Goal: Task Accomplishment & Management: Manage account settings

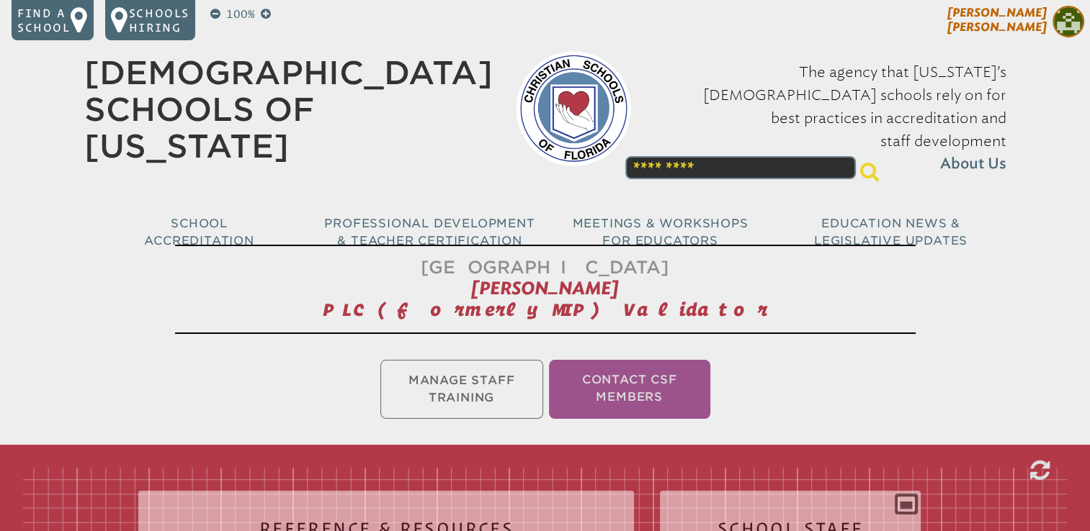
click at [1018, 27] on span "[PERSON_NAME]" at bounding box center [996, 20] width 99 height 28
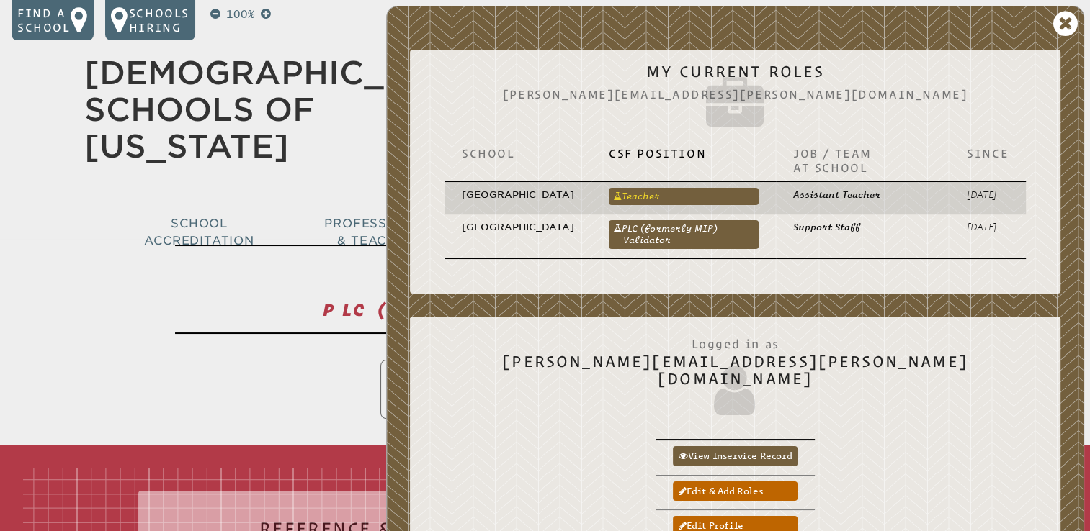
click at [706, 190] on link "Teacher" at bounding box center [684, 196] width 150 height 17
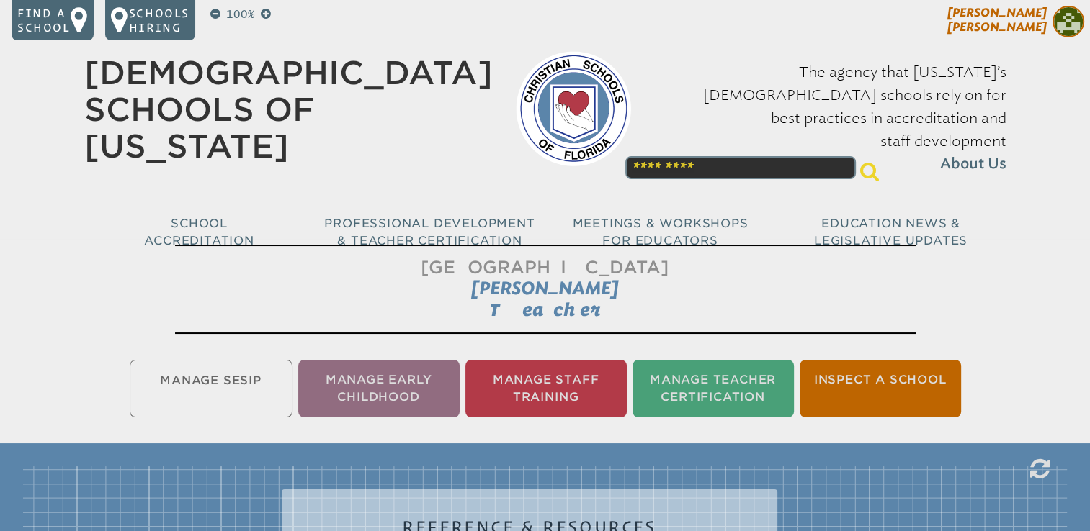
click at [1015, 21] on span "[PERSON_NAME]" at bounding box center [996, 20] width 99 height 28
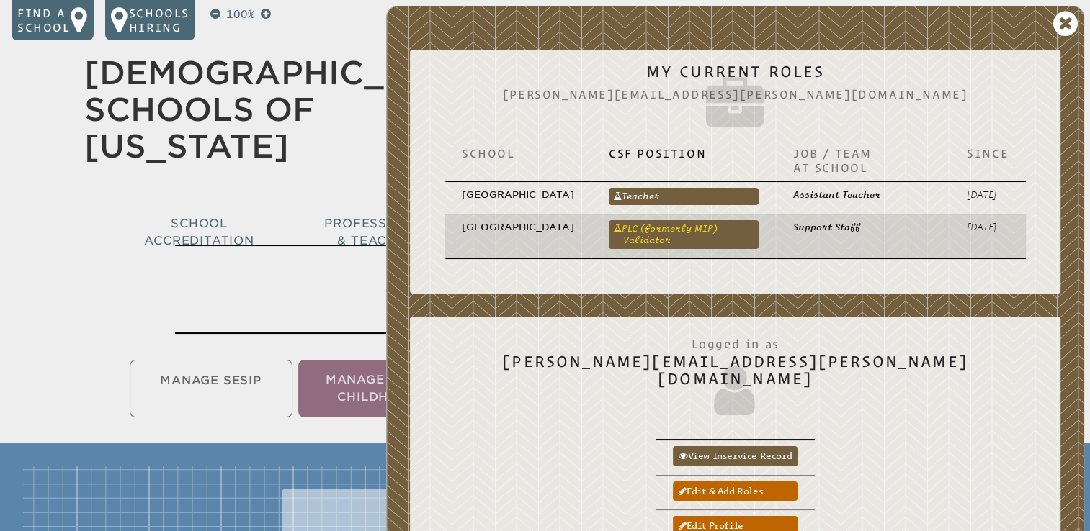
click at [696, 238] on link "PLC (formerly MIP) Validator" at bounding box center [684, 234] width 150 height 29
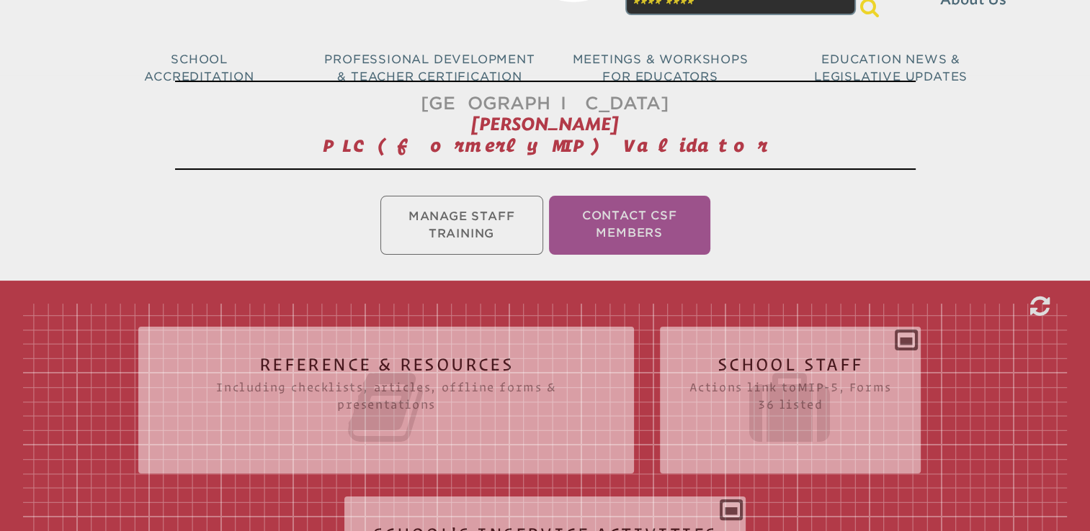
scroll to position [170, 0]
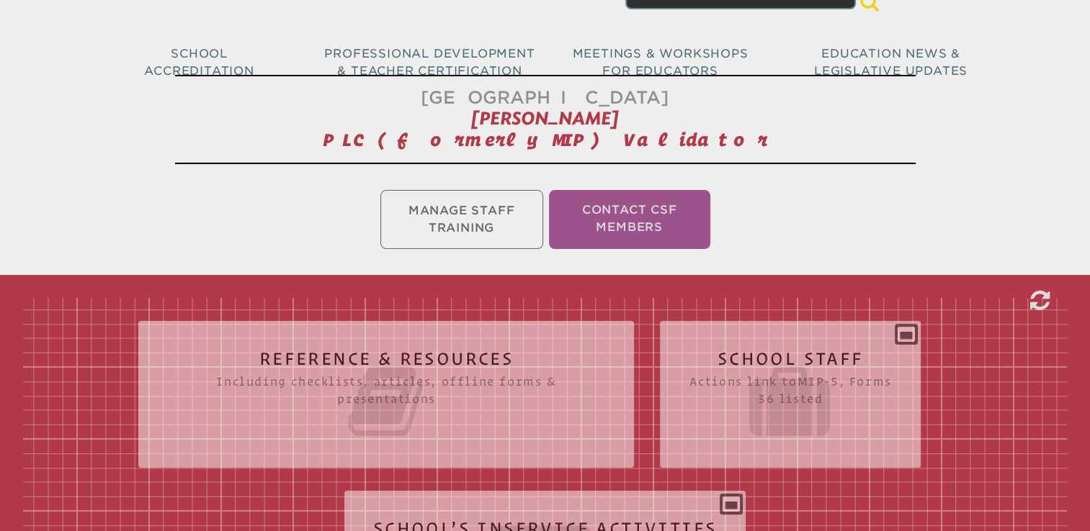
click at [414, 236] on ul "Manage Staff Training Contact CSF Members" at bounding box center [545, 219] width 1090 height 65
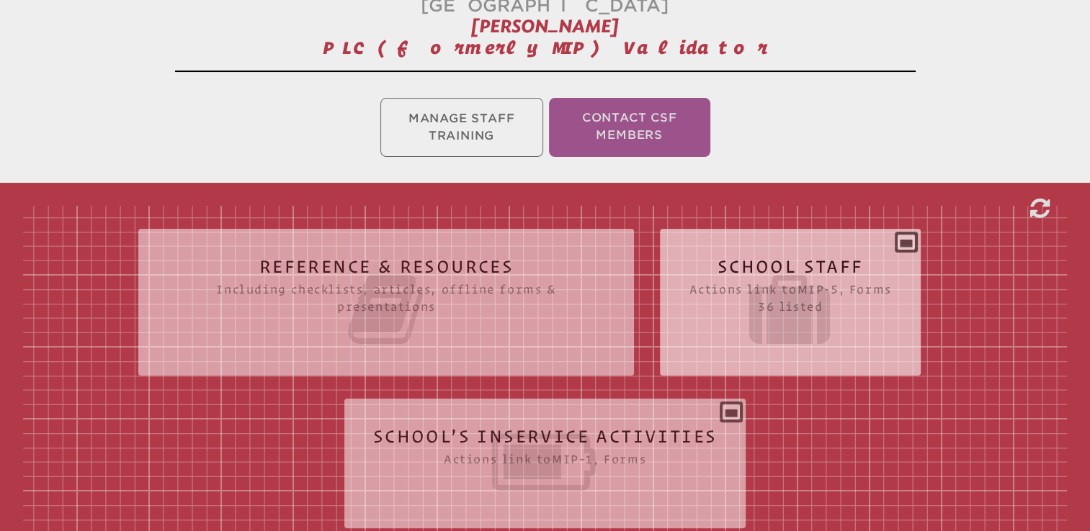
scroll to position [262, 0]
click at [908, 241] on div "School Staff Actions link to mip-5 , Forms 36 listed Report (for printing & exp…" at bounding box center [790, 297] width 260 height 112
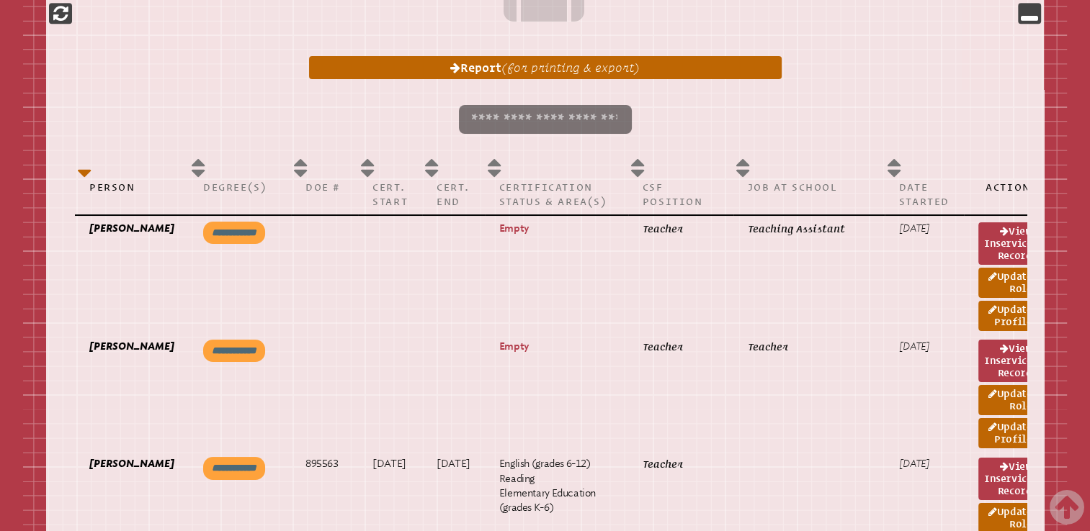
scroll to position [757, 0]
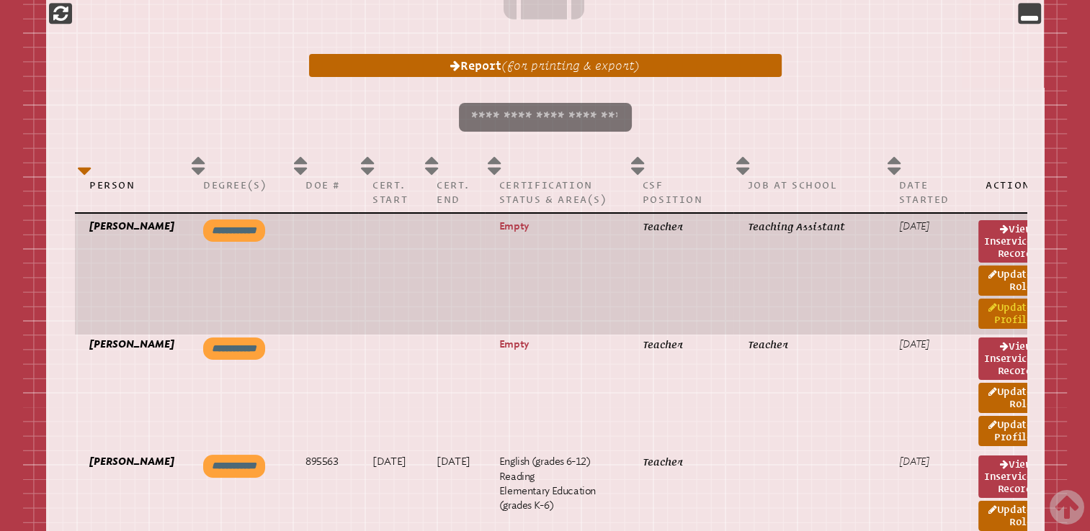
click at [1011, 316] on link "Update Profile" at bounding box center [1007, 314] width 59 height 30
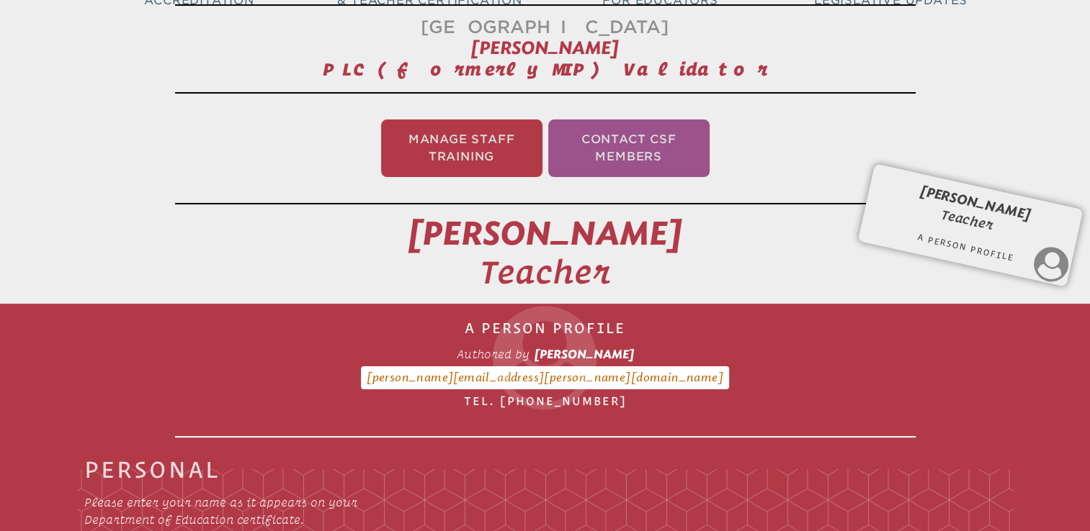
scroll to position [239, 0]
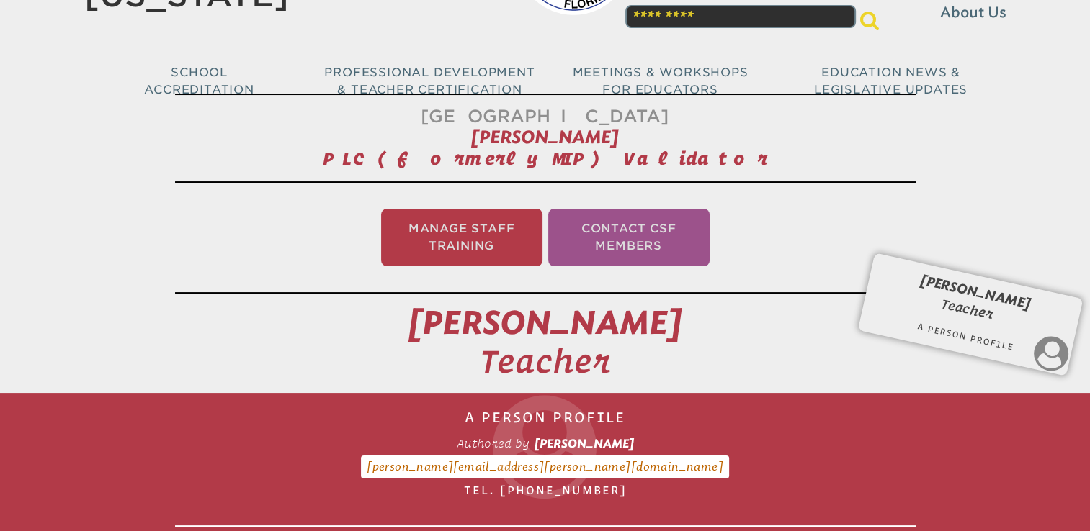
scroll to position [155, 0]
